Goal: Task Accomplishment & Management: Complete application form

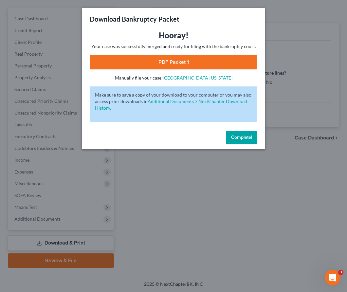
click at [243, 140] on button "Complete!" at bounding box center [241, 137] width 31 height 13
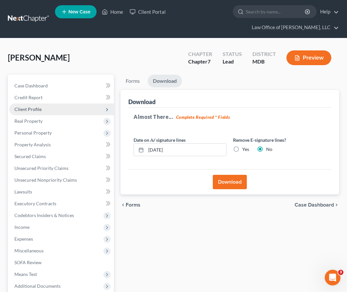
click at [40, 110] on span "Client Profile" at bounding box center [27, 109] width 27 height 6
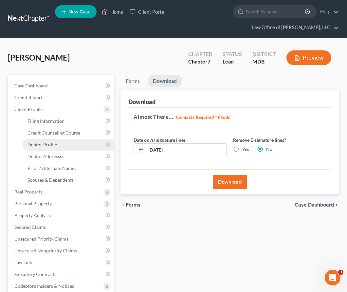
click at [40, 145] on span "Debtor Profile" at bounding box center [41, 145] width 29 height 6
select select "3"
select select "0"
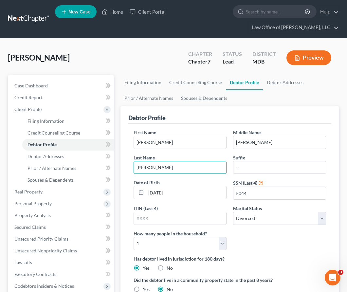
drag, startPoint x: 162, startPoint y: 165, endPoint x: 136, endPoint y: 157, distance: 27.4
click at [136, 157] on div "Last Name [PERSON_NAME]" at bounding box center [179, 164] width 99 height 20
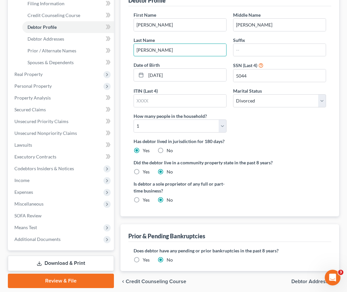
scroll to position [142, 0]
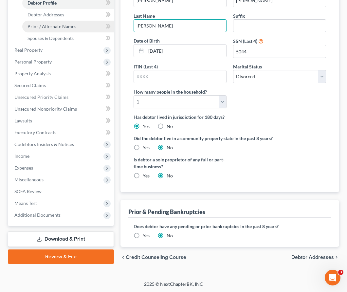
type input "[PERSON_NAME]"
click at [36, 25] on span "Prior / Alternate Names" at bounding box center [51, 27] width 49 height 6
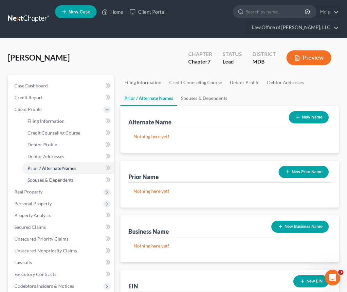
click at [307, 113] on button "New Name" at bounding box center [308, 117] width 40 height 12
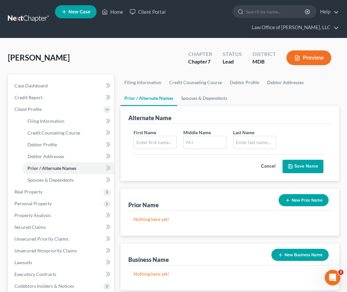
click at [286, 197] on button "New Prior Name" at bounding box center [303, 200] width 50 height 12
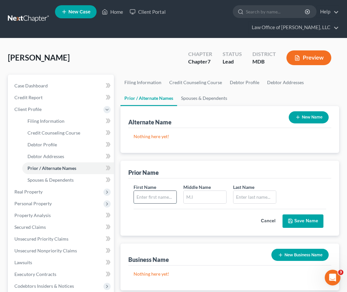
click at [158, 198] on input "text" at bounding box center [155, 197] width 42 height 12
type input "[PERSON_NAME]"
click at [309, 221] on button "Save Name" at bounding box center [302, 221] width 41 height 14
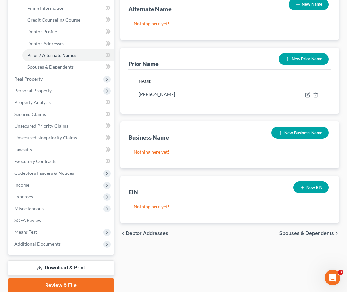
scroll to position [138, 0]
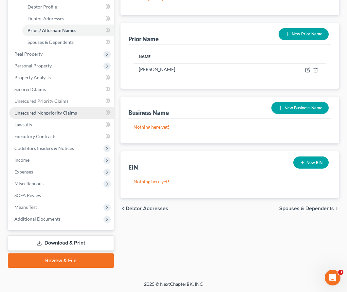
click at [54, 112] on span "Unsecured Nonpriority Claims" at bounding box center [45, 113] width 62 height 6
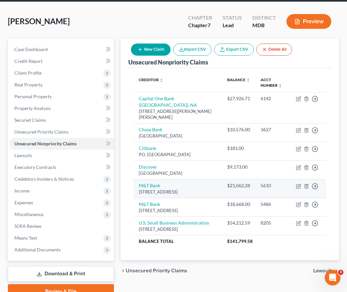
scroll to position [37, 0]
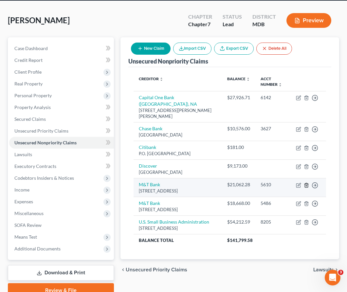
click at [307, 183] on icon "button" at bounding box center [305, 185] width 3 height 4
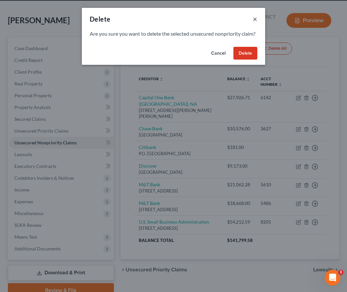
click at [255, 20] on button "×" at bounding box center [254, 19] width 5 height 8
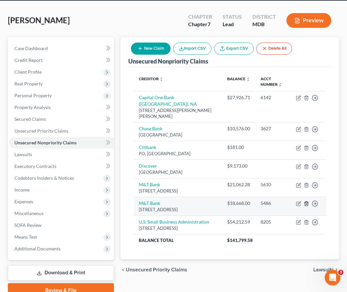
click at [304, 201] on icon "button" at bounding box center [305, 203] width 3 height 4
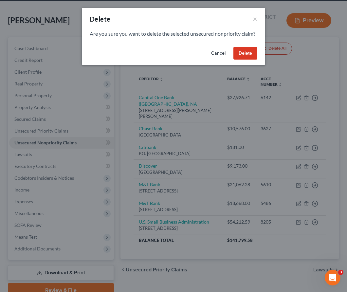
click at [243, 60] on button "Delete" at bounding box center [245, 53] width 24 height 13
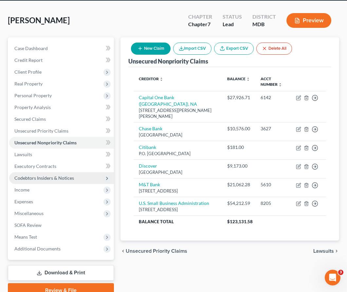
scroll to position [67, 0]
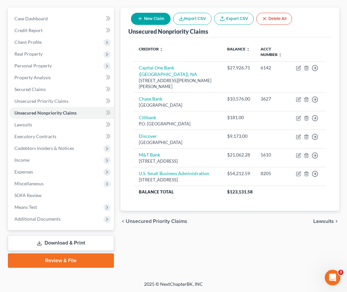
click at [62, 241] on link "Download & Print" at bounding box center [61, 242] width 106 height 15
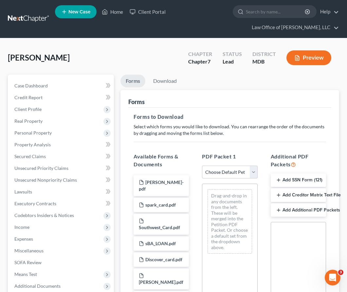
click at [252, 166] on select "Choose Default Petition PDF Packet Complete Bankruptcy Petition (all forms and …" at bounding box center [229, 171] width 55 height 13
select select "0"
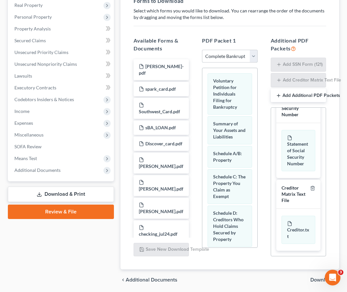
scroll to position [139, 0]
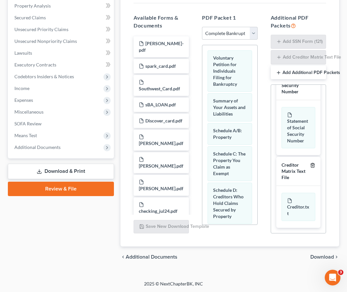
click at [313, 163] on icon "button" at bounding box center [312, 165] width 3 height 4
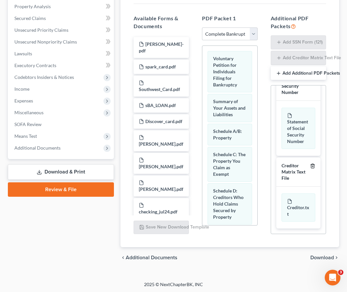
scroll to position [0, 0]
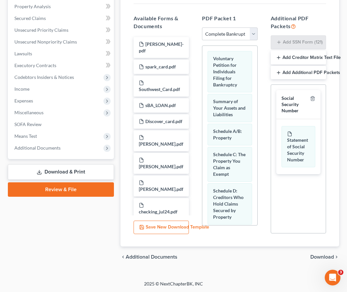
click at [320, 257] on span "Download" at bounding box center [322, 256] width 24 height 5
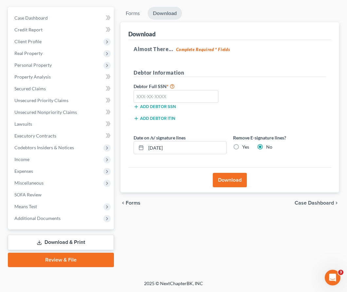
scroll to position [67, 0]
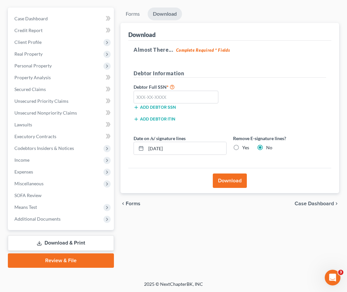
click at [320, 257] on div "Forms Download Forms Forms to Download Select which forms you would like to dow…" at bounding box center [229, 138] width 225 height 260
click at [140, 98] on input "text" at bounding box center [175, 97] width 85 height 13
type input "234-17-5044"
click at [224, 174] on button "Download" at bounding box center [229, 180] width 34 height 14
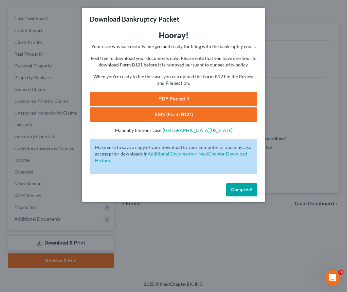
click at [184, 97] on link "PDF Packet 1" at bounding box center [173, 99] width 167 height 14
click at [156, 110] on link "SSN (Form B121)" at bounding box center [173, 114] width 167 height 14
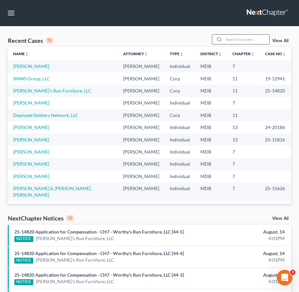
click at [240, 43] on input "search" at bounding box center [247, 39] width 46 height 9
click at [16, 68] on link "[PERSON_NAME]" at bounding box center [31, 66] width 36 height 6
click at [81, 40] on div "Recent Cases 15 View All" at bounding box center [150, 40] width 284 height 13
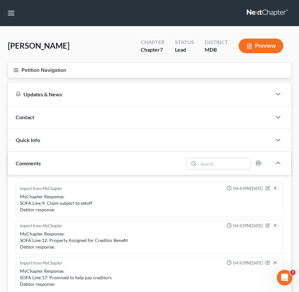
scroll to position [116, 0]
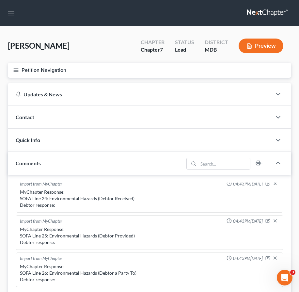
click at [15, 69] on line "button" at bounding box center [16, 69] width 5 height 0
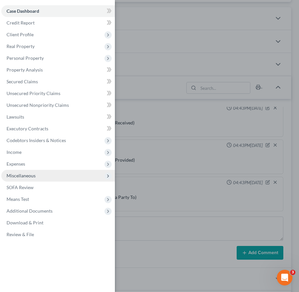
scroll to position [113, 0]
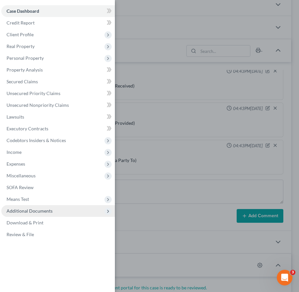
click at [29, 215] on span "Additional Documents" at bounding box center [58, 211] width 114 height 12
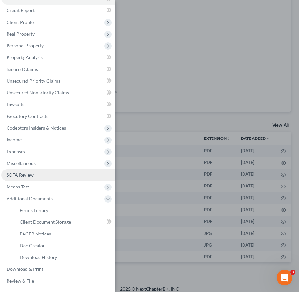
scroll to position [527, 0]
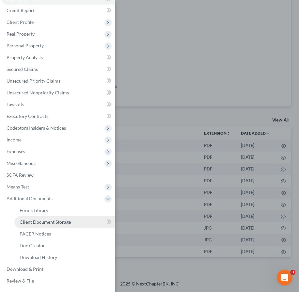
click at [42, 222] on span "Client Document Storage" at bounding box center [45, 222] width 51 height 6
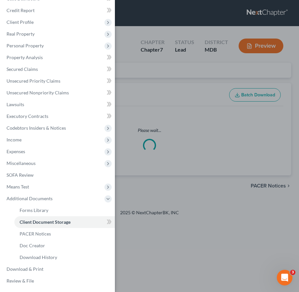
select select "14"
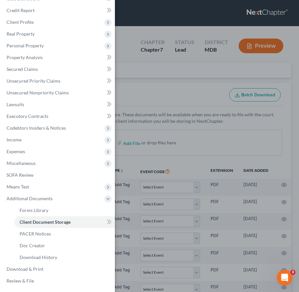
click at [129, 89] on div "Case Dashboard Payments Invoices Payments Payments Credit Report Client Profile" at bounding box center [149, 146] width 299 height 292
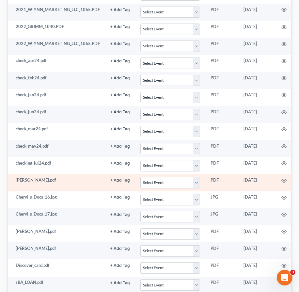
scroll to position [0, 35]
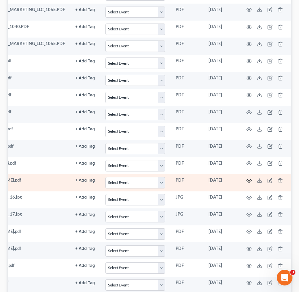
click at [247, 179] on icon "button" at bounding box center [249, 180] width 5 height 5
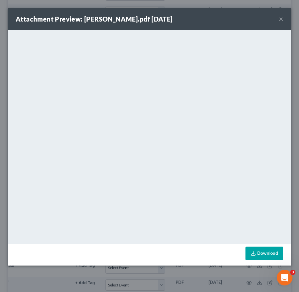
click at [282, 19] on button "×" at bounding box center [281, 19] width 5 height 8
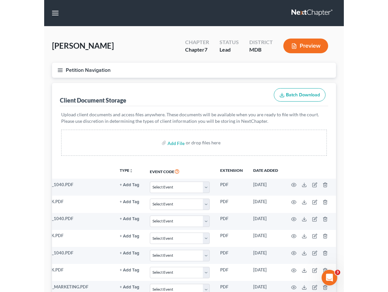
scroll to position [0, 0]
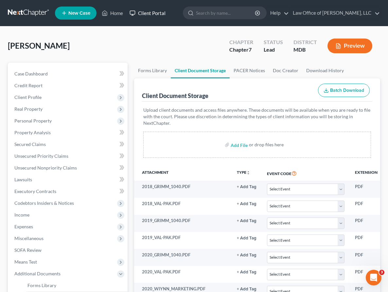
click at [145, 12] on link "Client Portal" at bounding box center [147, 13] width 42 height 12
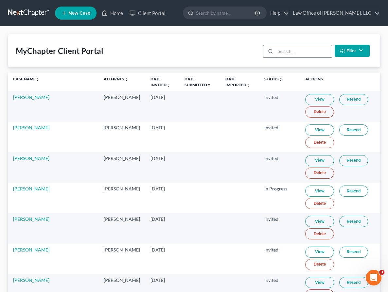
click at [285, 51] on input "search" at bounding box center [303, 51] width 56 height 12
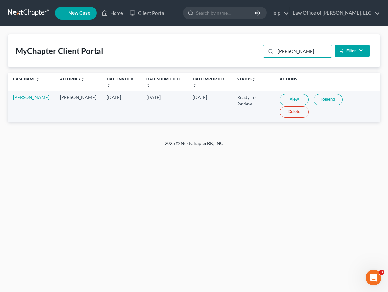
type input "grimm"
click at [285, 94] on link "View" at bounding box center [294, 99] width 29 height 11
